Goal: Complete application form

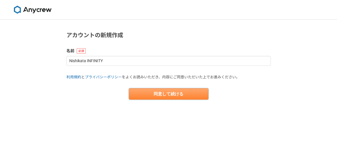
click at [200, 95] on button "同意して続ける" at bounding box center [169, 93] width 80 height 11
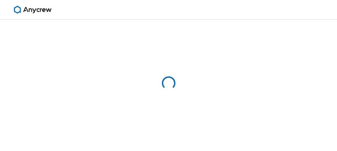
select select "13"
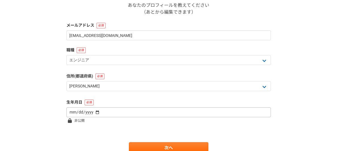
scroll to position [114, 0]
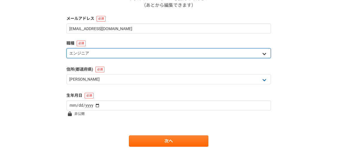
click at [180, 55] on select "エンジニア デザイナー ライター 営業 マーケティング 企画・事業開発 バックオフィス その他" at bounding box center [169, 53] width 205 height 10
select select "8"
click at [67, 48] on select "エンジニア デザイナー ライター 営業 マーケティング 企画・事業開発 バックオフィス その他" at bounding box center [169, 53] width 205 height 10
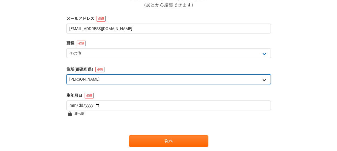
click at [98, 79] on select "北海道 青森県 岩手県 宮城県 秋田県 山形県 福島県 茨城県 栃木県 群馬県 埼玉県 千葉県 東京都 神奈川県 新潟県 富山県 石川県 福井県 山梨県 長野…" at bounding box center [169, 79] width 205 height 10
click at [67, 74] on select "北海道 青森県 岩手県 宮城県 秋田県 山形県 福島県 茨城県 栃木県 群馬県 埼玉県 千葉県 東京都 神奈川県 新潟県 富山県 石川県 福井県 山梨県 長野…" at bounding box center [169, 79] width 205 height 10
click at [94, 82] on select "北海道 青森県 岩手県 宮城県 秋田県 山形県 福島県 茨城県 栃木県 群馬県 埼玉県 千葉県 東京都 神奈川県 新潟県 富山県 石川県 福井県 山梨県 長野…" at bounding box center [169, 79] width 205 height 10
select select "14"
click at [67, 74] on select "北海道 青森県 岩手県 宮城県 秋田県 山形県 福島県 茨城県 栃木県 群馬県 埼玉県 千葉県 東京都 神奈川県 新潟県 富山県 石川県 福井県 山梨県 長野…" at bounding box center [169, 79] width 205 height 10
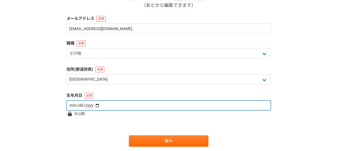
click at [94, 105] on input "date" at bounding box center [169, 106] width 205 height 10
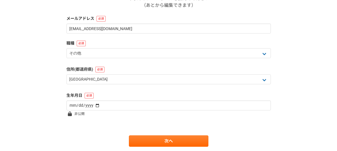
click at [156, 94] on label "生年月日" at bounding box center [169, 96] width 205 height 6
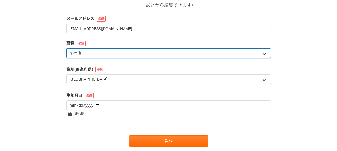
click at [123, 53] on select "エンジニア デザイナー ライター 営業 マーケティング 企画・事業開発 バックオフィス その他" at bounding box center [169, 53] width 205 height 10
select select "6"
click at [67, 48] on select "エンジニア デザイナー ライター 営業 マーケティング 企画・事業開発 バックオフィス その他" at bounding box center [169, 53] width 205 height 10
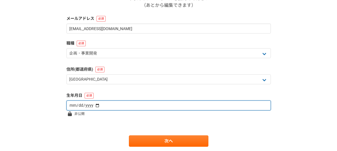
click at [94, 105] on input "date" at bounding box center [169, 106] width 205 height 10
type input "1979-08-02"
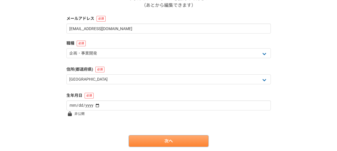
click at [184, 145] on link "次へ" at bounding box center [169, 141] width 80 height 11
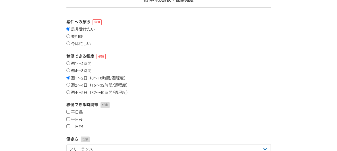
scroll to position [48, 0]
click at [69, 37] on input "要相談" at bounding box center [69, 36] width 4 height 4
radio input "true"
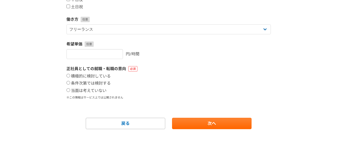
scroll to position [168, 0]
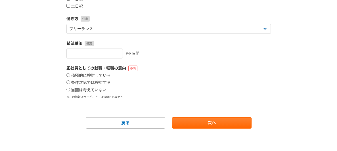
click at [68, 90] on input "当面は考えていない" at bounding box center [69, 90] width 4 height 4
radio input "true"
click at [86, 52] on input "number" at bounding box center [95, 54] width 57 height 10
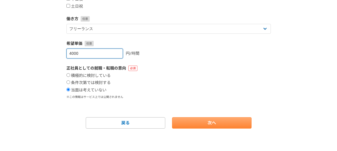
type input "4000"
click at [215, 124] on link "次へ" at bounding box center [212, 122] width 80 height 11
select select
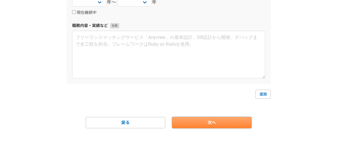
scroll to position [0, 0]
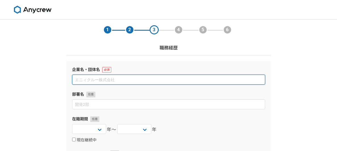
click at [108, 80] on input at bounding box center [168, 80] width 193 height 10
type input "Infinity-X"
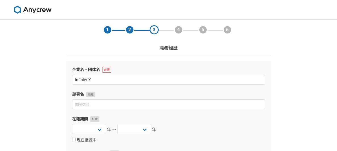
click at [30, 94] on div "1 2 3 4 5 6 職務経歴 企業名・団体名 Infinity-X 部署名 在籍期間 2025 2024 2023 2022 2021 2020 2019…" at bounding box center [168, 149] width 337 height 259
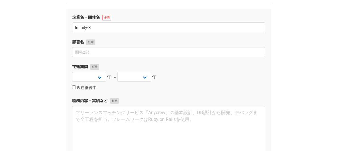
scroll to position [52, 0]
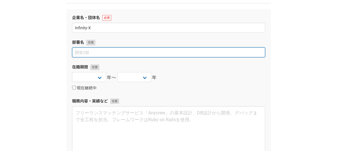
click at [80, 55] on input at bounding box center [168, 52] width 193 height 10
type input "新規プロジェクト開発"
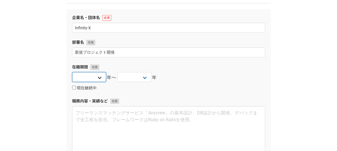
click at [98, 78] on select "2025 2024 2023 2022 2021 2020 2019 2018 2017 2016 2015 2014 2013 2012 2011 2010…" at bounding box center [89, 77] width 34 height 10
select select "2025"
click at [72, 72] on select "2025 2024 2023 2022 2021 2020 2019 2018 2017 2016 2015 2014 2013 2012 2011 2010…" at bounding box center [89, 77] width 34 height 10
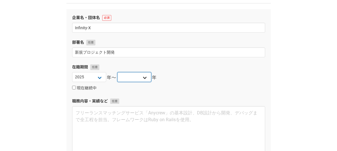
click at [143, 78] on select "2025 2024 2023 2022 2021 2020 2019 2018 2017 2016 2015 2014 2013 2012 2011 2010…" at bounding box center [134, 77] width 34 height 10
click at [190, 59] on div "企業名・団体名 Infinity-X 部署名 新規プロジェクト開発 在籍期間 2025 2024 2023 2022 2021 2020 2019 2018 …" at bounding box center [169, 84] width 205 height 150
click at [74, 88] on input "現在継続中" at bounding box center [74, 88] width 4 height 4
checkbox input "true"
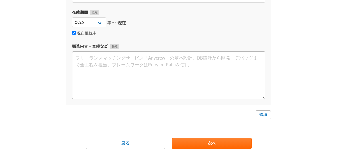
scroll to position [107, 0]
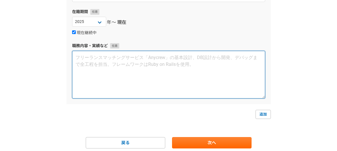
click at [94, 57] on textarea at bounding box center [168, 75] width 193 height 48
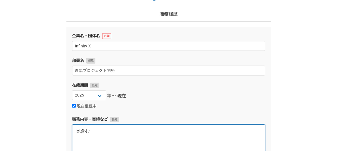
scroll to position [127, 0]
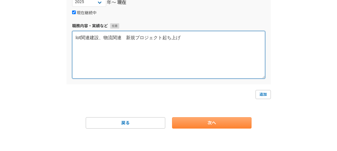
type textarea "Iot関連建設、物流関連　新規プロジェクト起ち上げ"
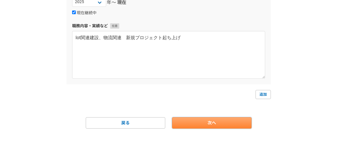
click at [237, 123] on link "次へ" at bounding box center [212, 122] width 80 height 11
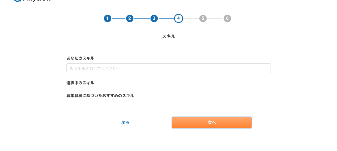
scroll to position [0, 0]
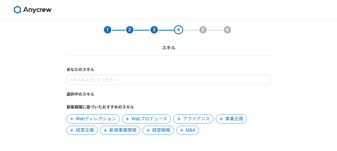
click at [119, 132] on span "新規事業開発" at bounding box center [122, 130] width 27 height 7
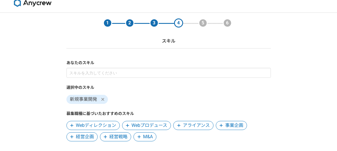
scroll to position [49, 0]
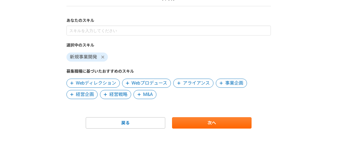
click at [109, 84] on span "Webディレクション" at bounding box center [96, 83] width 40 height 7
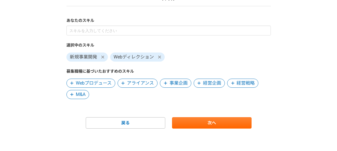
click at [213, 116] on form "あなたのスキル 選択中のスキル 新規事業開発 Webディレクション 募集職種に基づいたおすすめのスキル Webプロデュース アライアンス 事業企画 経営企画 …" at bounding box center [169, 73] width 205 height 111
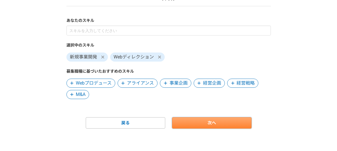
click at [211, 121] on link "次へ" at bounding box center [212, 122] width 80 height 11
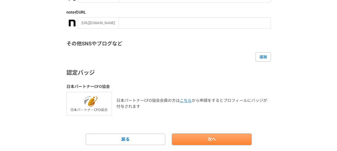
scroll to position [161, 0]
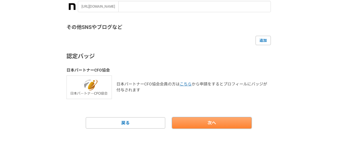
click at [226, 126] on link "次へ" at bounding box center [212, 122] width 80 height 11
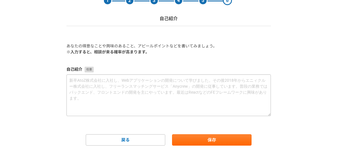
scroll to position [30, 0]
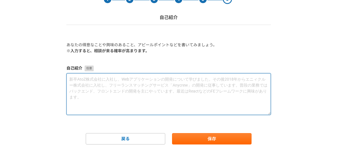
click at [98, 78] on textarea at bounding box center [169, 94] width 205 height 42
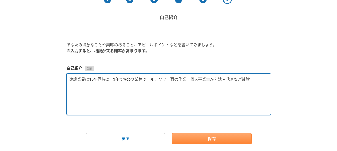
type textarea "建設業界に15年同時にIT3年でwebや業務ツール、ソフト面の作業　個人事業主から法人代表など経験"
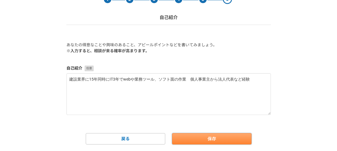
click at [211, 141] on button "保存" at bounding box center [212, 138] width 80 height 11
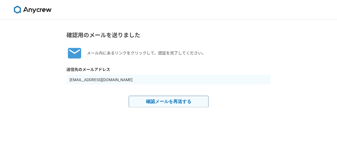
click at [186, 101] on button "確認メールを再送する" at bounding box center [169, 101] width 80 height 11
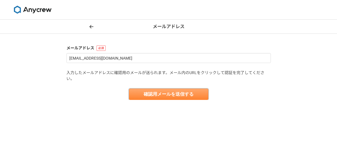
click at [178, 94] on button "確認用メールを送信する" at bounding box center [169, 94] width 80 height 11
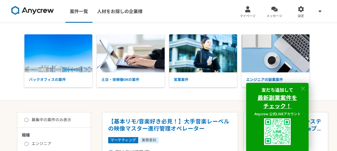
click at [303, 88] on icon at bounding box center [303, 89] width 4 height 4
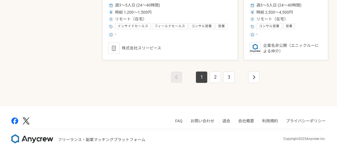
scroll to position [1046, 0]
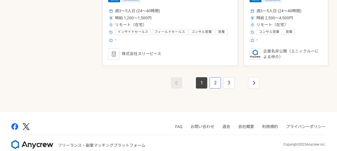
click at [211, 79] on link "2" at bounding box center [215, 82] width 11 height 11
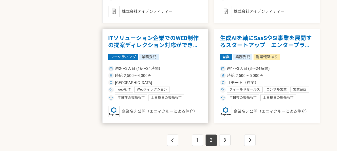
scroll to position [1052, 0]
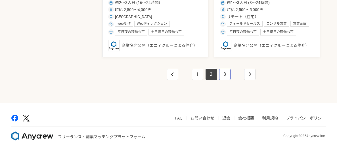
click at [221, 78] on link "3" at bounding box center [224, 74] width 11 height 11
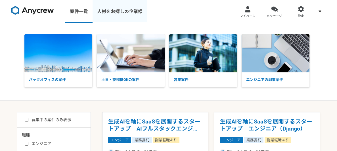
click at [131, 10] on link "人材をお探しの企業様" at bounding box center [120, 11] width 55 height 23
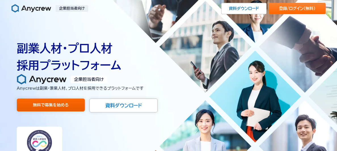
click at [59, 106] on link "無料で募集を始める" at bounding box center [51, 105] width 68 height 13
